Goal: Transaction & Acquisition: Book appointment/travel/reservation

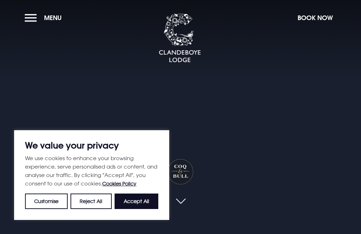
click at [132, 200] on button "Accept All" at bounding box center [136, 202] width 44 height 16
checkbox input "true"
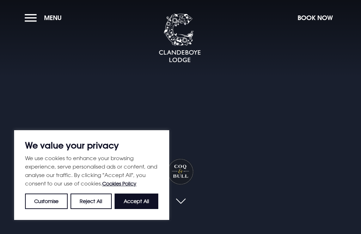
checkbox input "true"
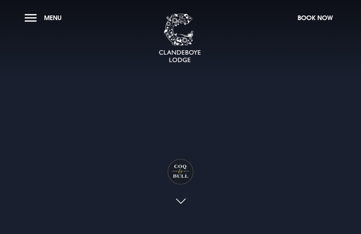
click at [178, 210] on link at bounding box center [180, 202] width 16 height 16
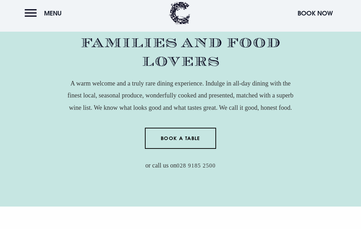
scroll to position [310, 0]
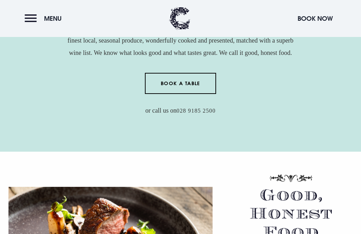
click at [166, 94] on link "Book a Table" at bounding box center [181, 83] width 72 height 21
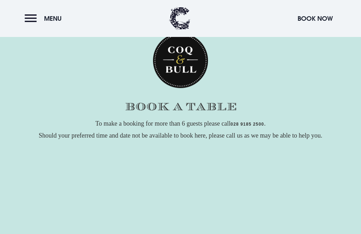
checkbox input "true"
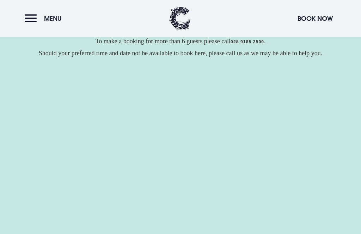
scroll to position [83, 0]
